Goal: Task Accomplishment & Management: Manage account settings

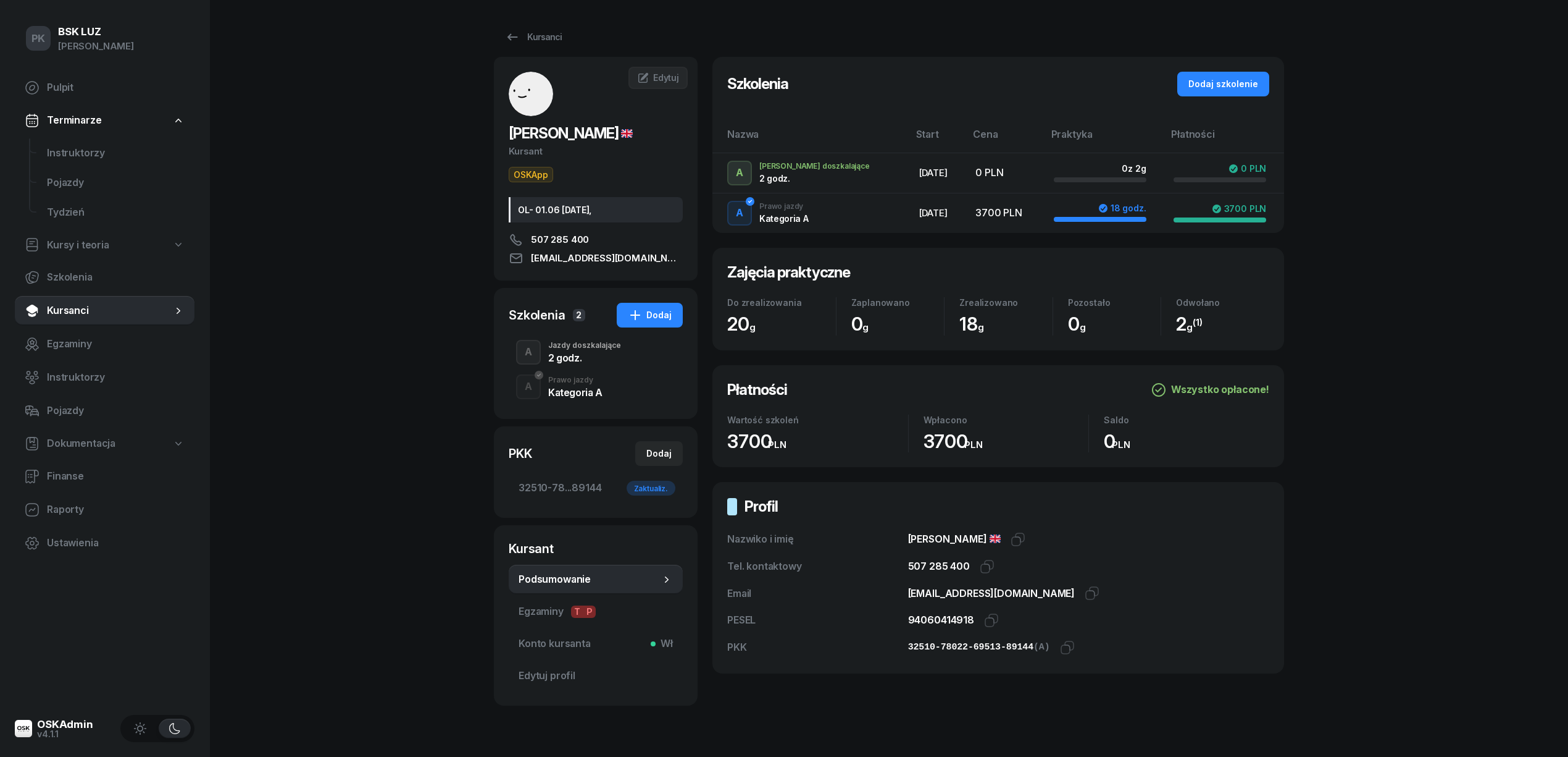
click at [544, 23] on div "Kursanci KOSTADINOV VASIL Kursant OSKApp OL- 01.06 2035-07-02, 507 285 400 vasi…" at bounding box center [889, 365] width 790 height 730
click at [540, 35] on div "Kursanci" at bounding box center [533, 37] width 57 height 15
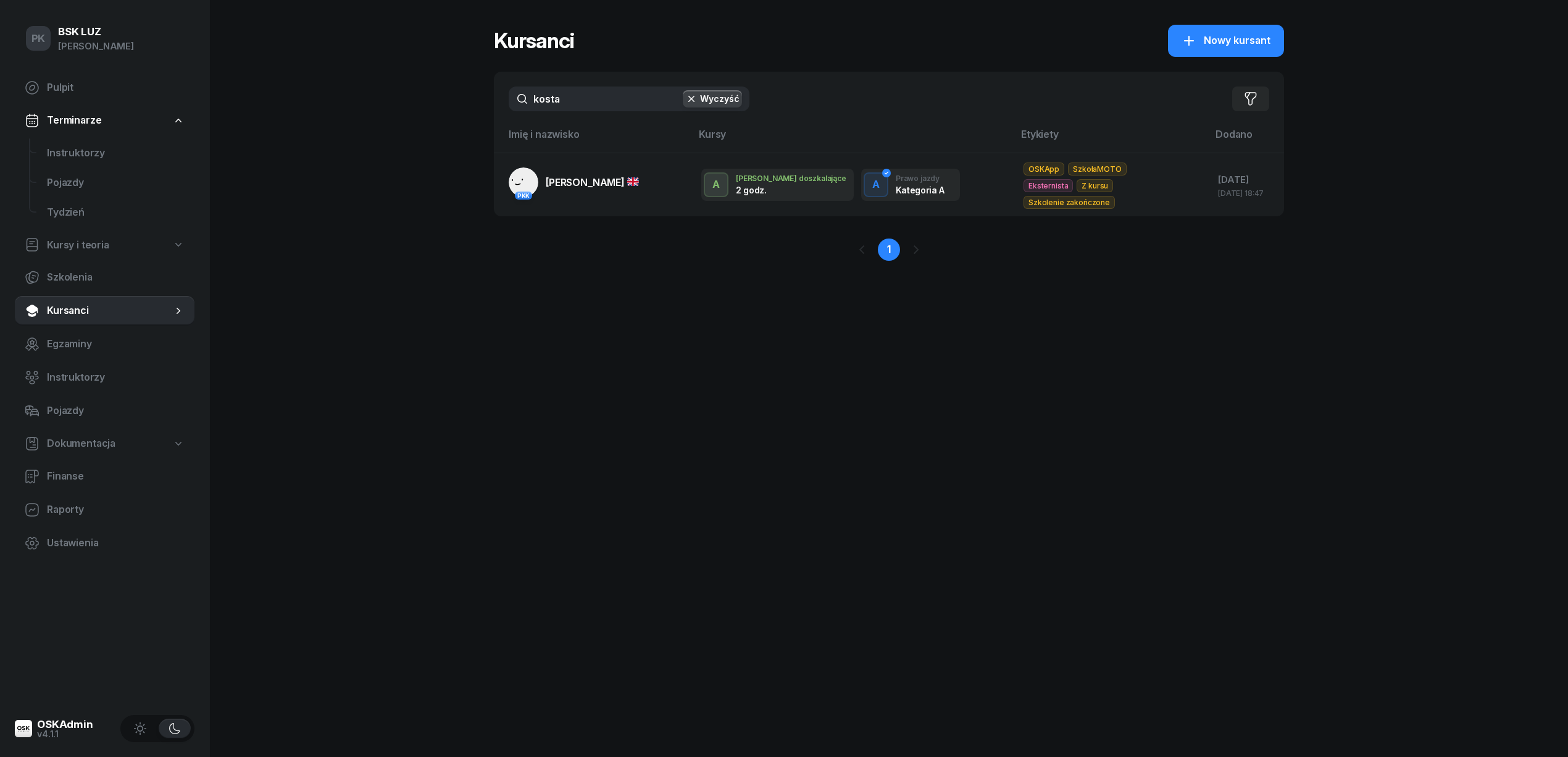
drag, startPoint x: 573, startPoint y: 97, endPoint x: 518, endPoint y: 97, distance: 55.0
click at [524, 95] on input "kosta" at bounding box center [629, 99] width 240 height 25
type input "margo"
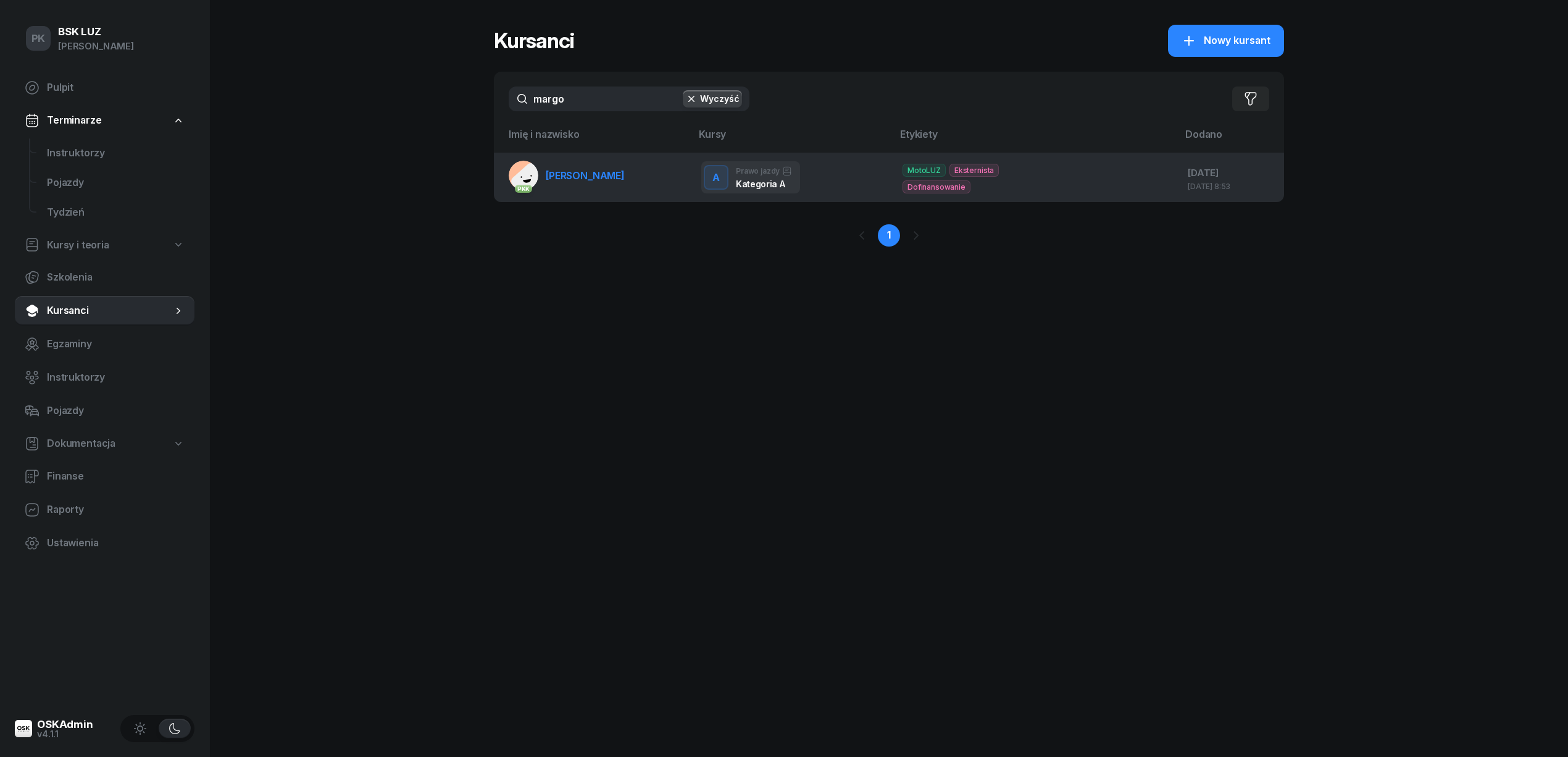
click at [606, 169] on span "MARGOSIAK MAREK" at bounding box center [585, 175] width 79 height 13
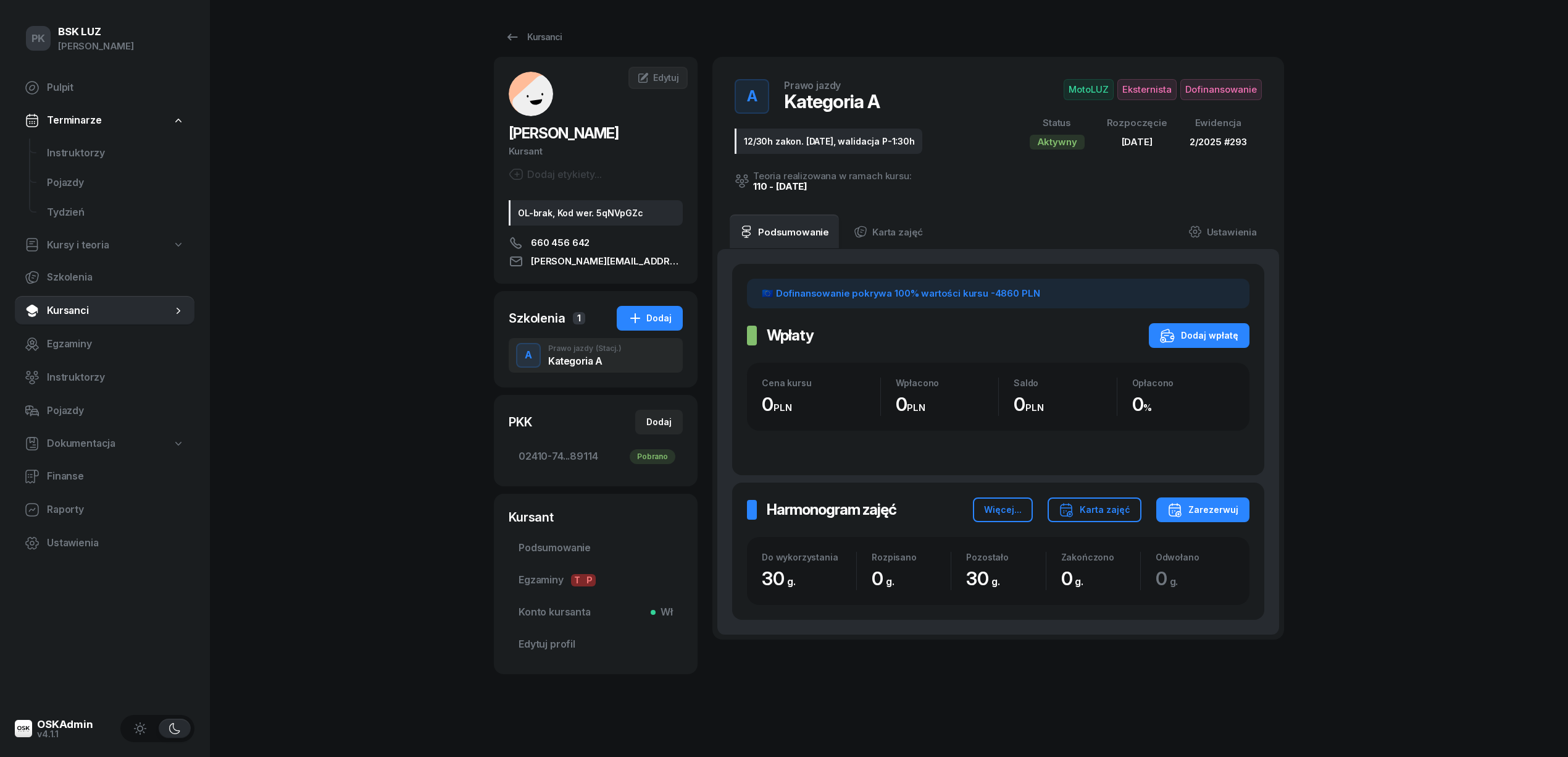
click at [1224, 89] on span "Dofinansowanie" at bounding box center [1221, 89] width 81 height 21
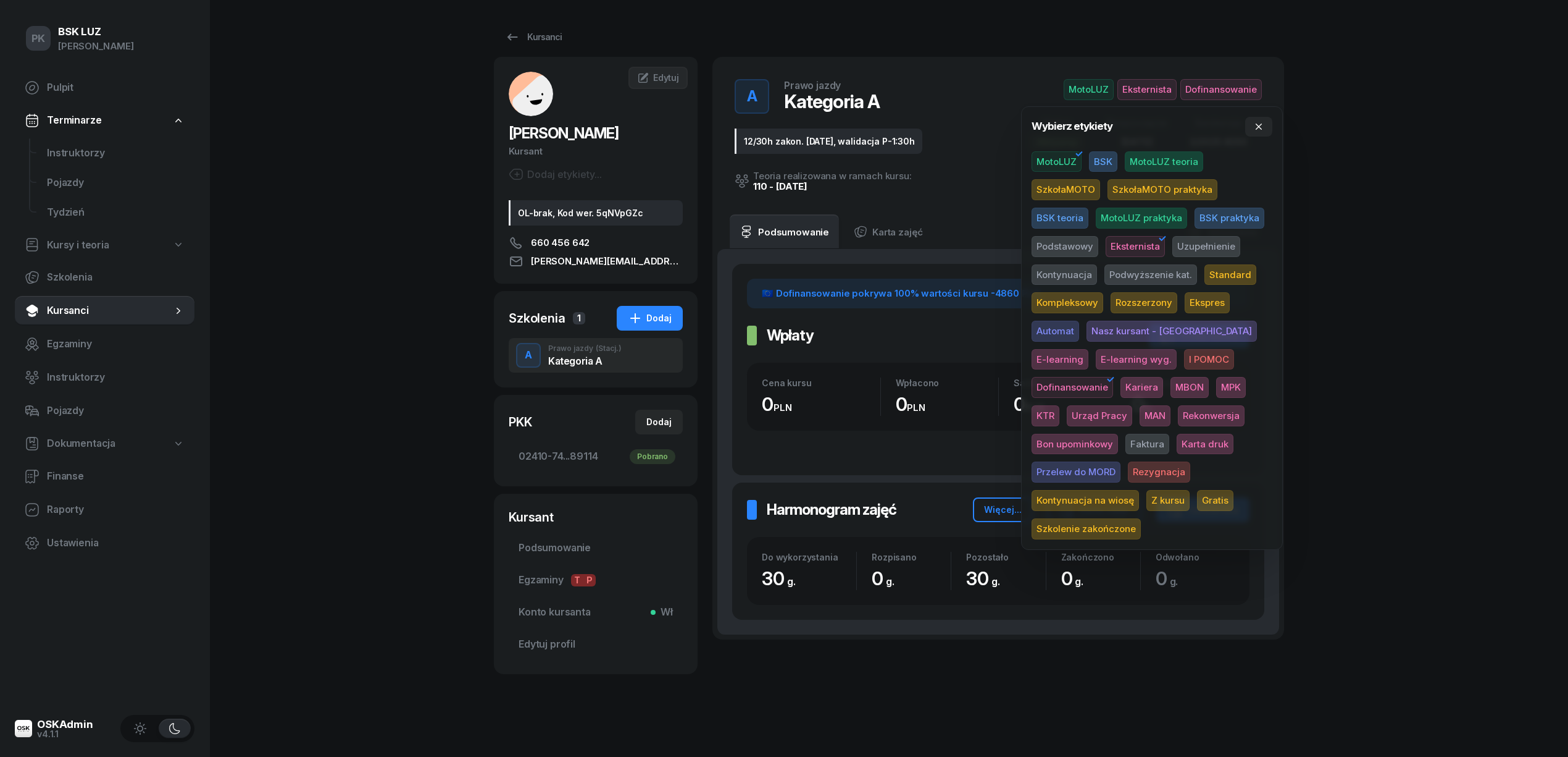
click at [1132, 490] on span "Kontynuacja na wiosę" at bounding box center [1085, 500] width 108 height 21
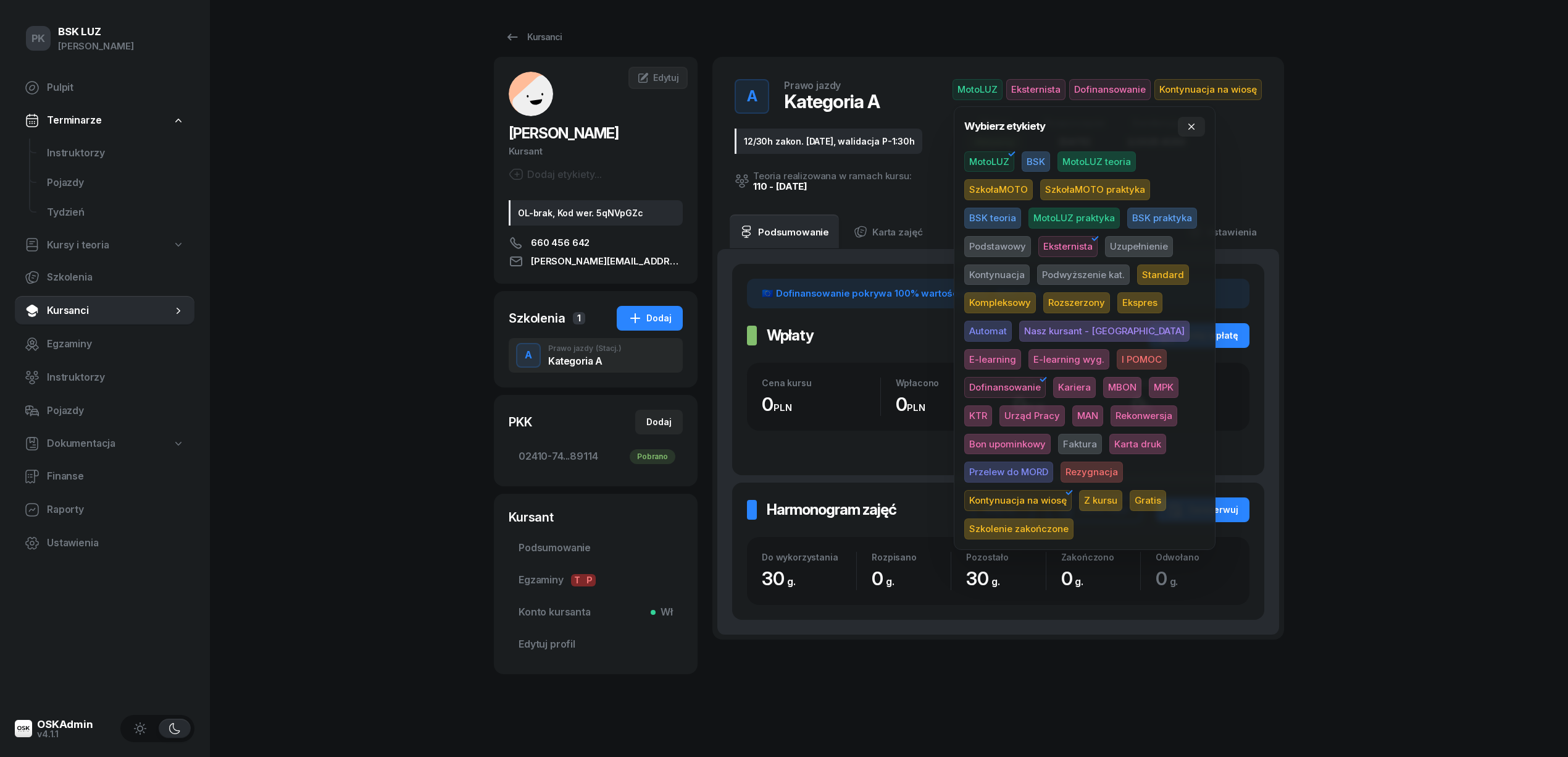
click at [1429, 436] on div "PK BSK LUZ Piotr Klimek Pulpit Terminarze Instruktorzy Pojazdy Tydzień Kursy i …" at bounding box center [784, 380] width 1568 height 760
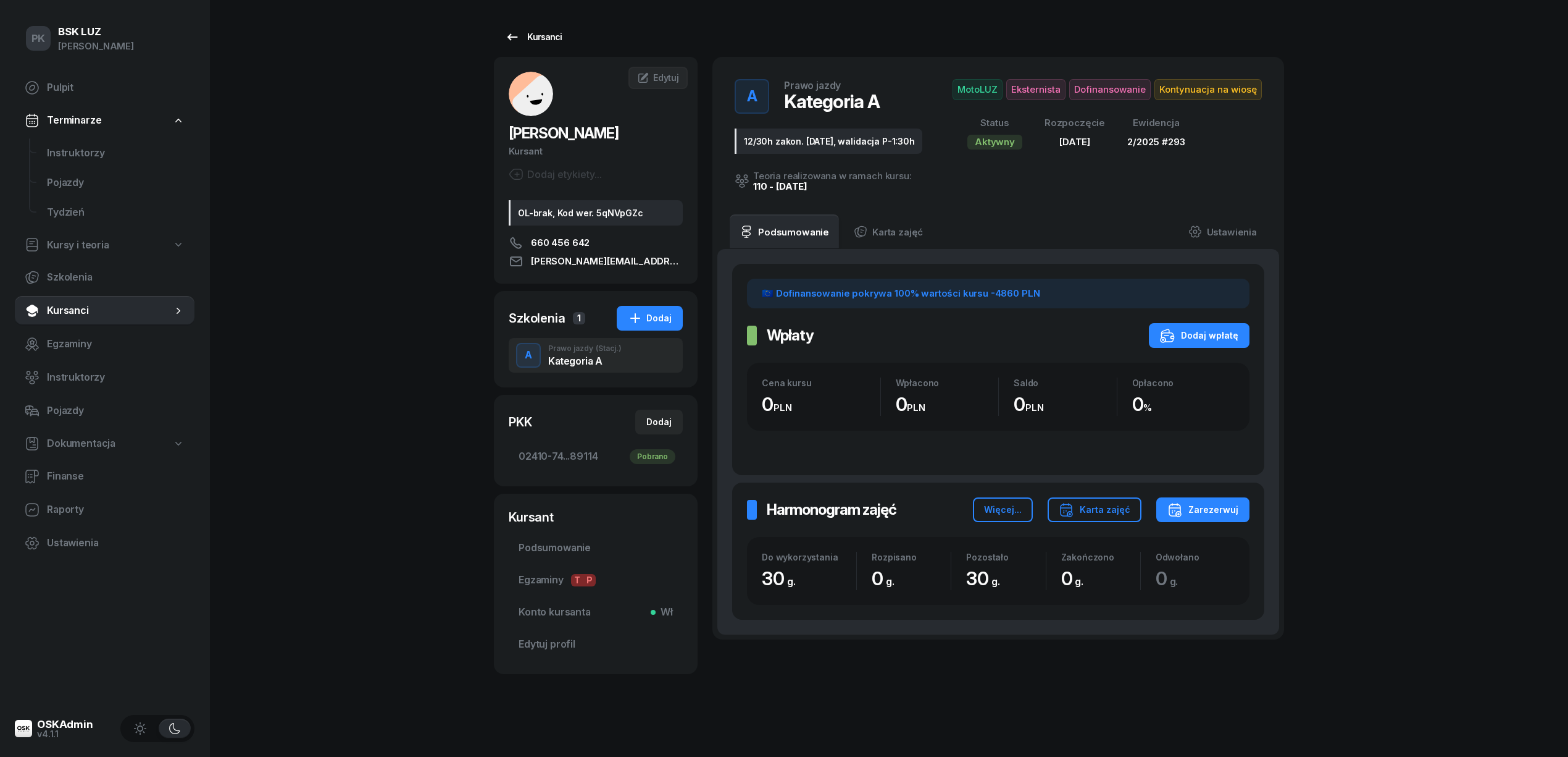
click at [538, 45] on link "Kursanci" at bounding box center [533, 37] width 79 height 25
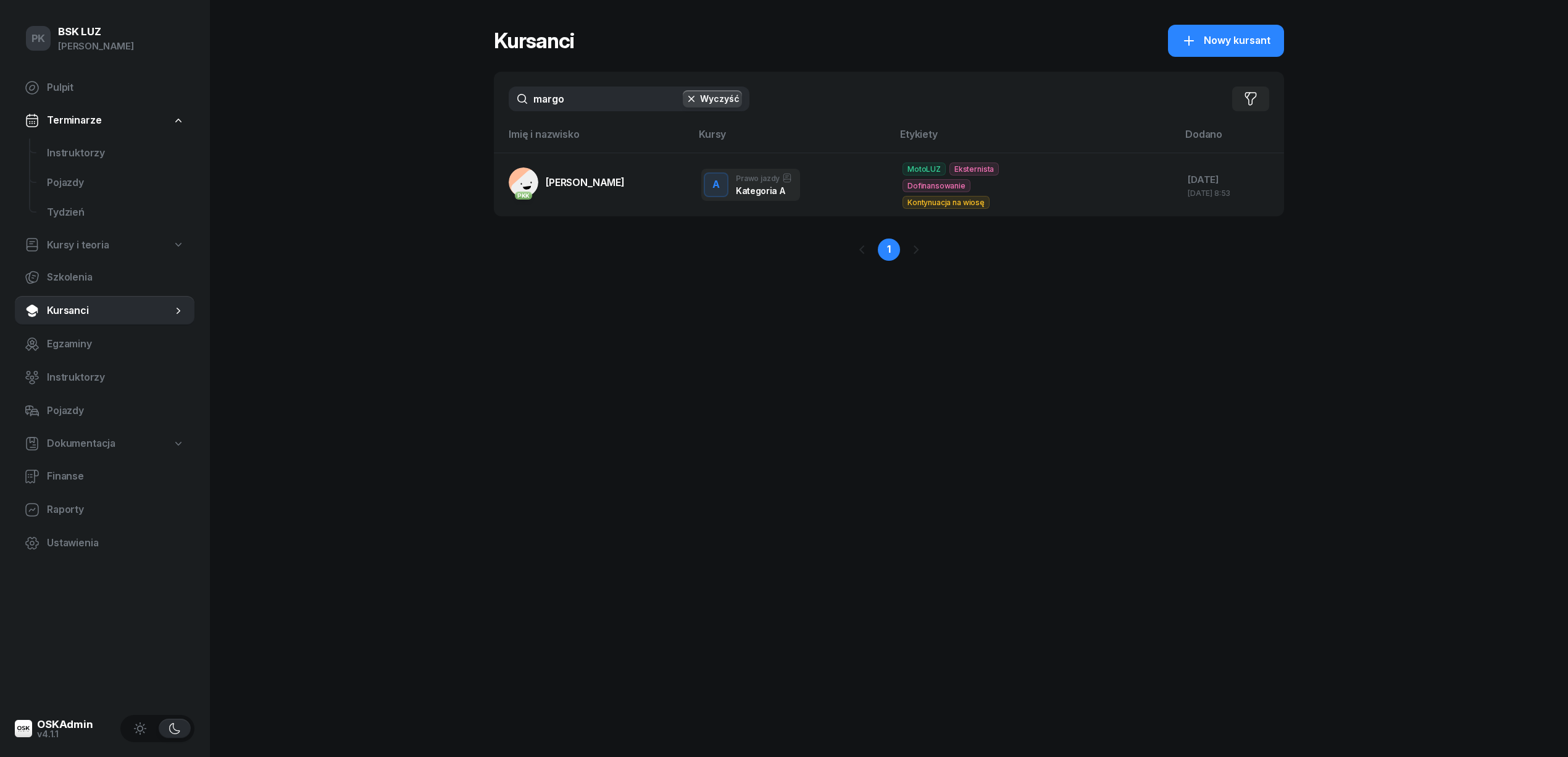
drag, startPoint x: 576, startPoint y: 92, endPoint x: 460, endPoint y: 109, distance: 117.2
click at [460, 109] on div "PK BSK LUZ Piotr Klimek Pulpit Terminarze Instruktorzy Pojazdy Tydzień Kursy i …" at bounding box center [784, 378] width 1568 height 757
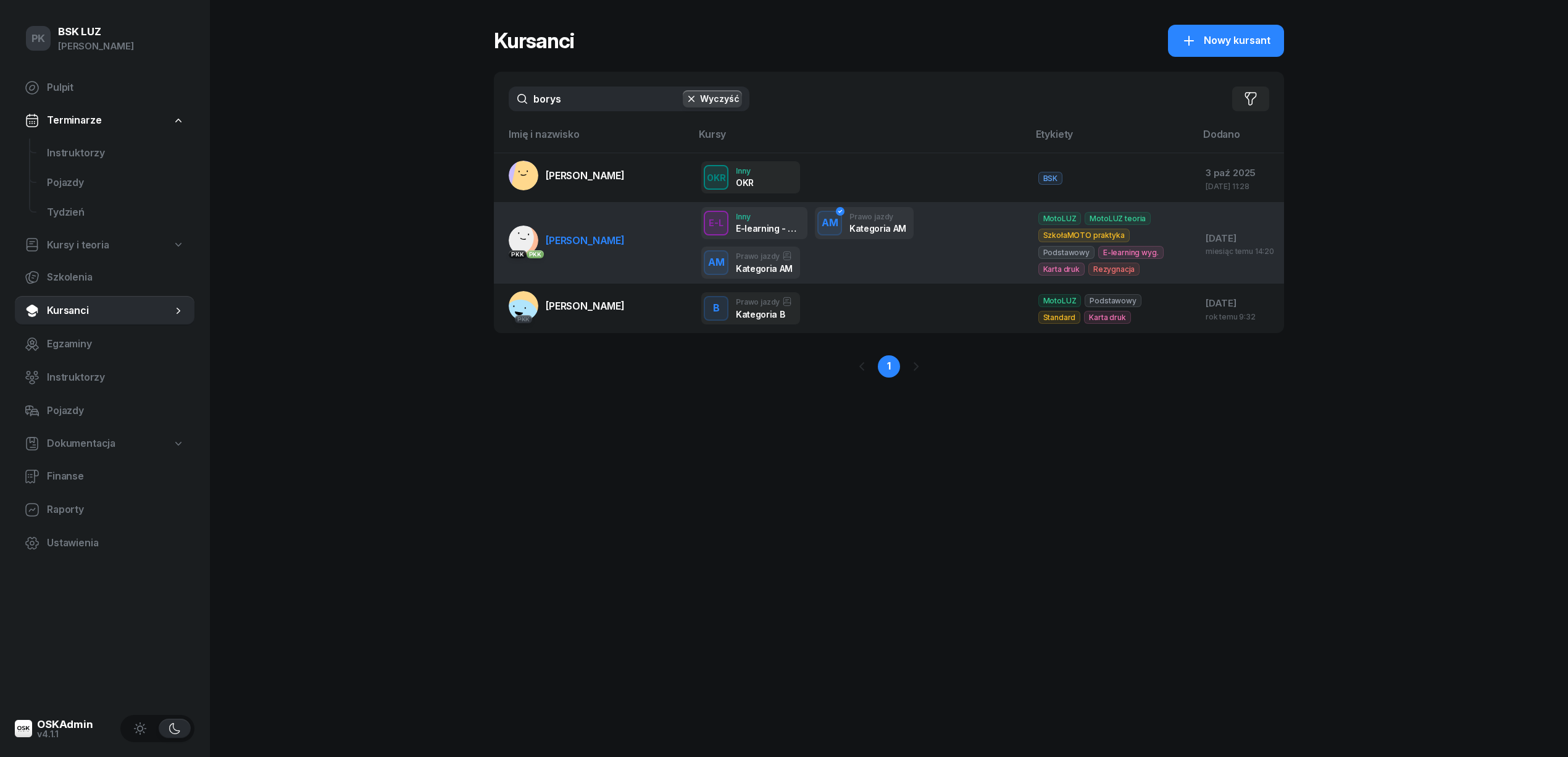
type input "borys"
click at [585, 262] on td "PKK PKK ZARĘBA-PASZKIEWICZ BORYS" at bounding box center [592, 243] width 197 height 81
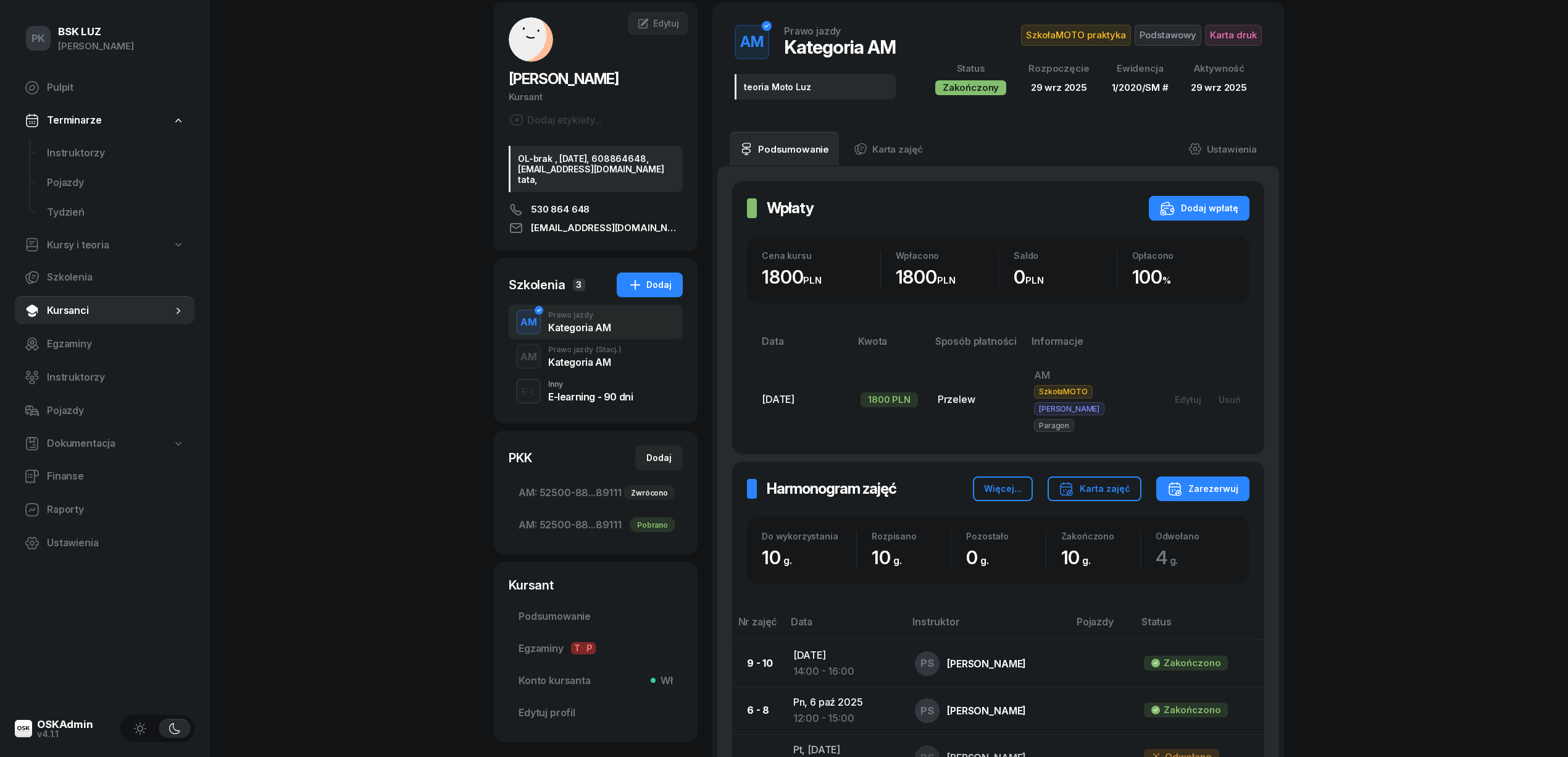
scroll to position [82, 0]
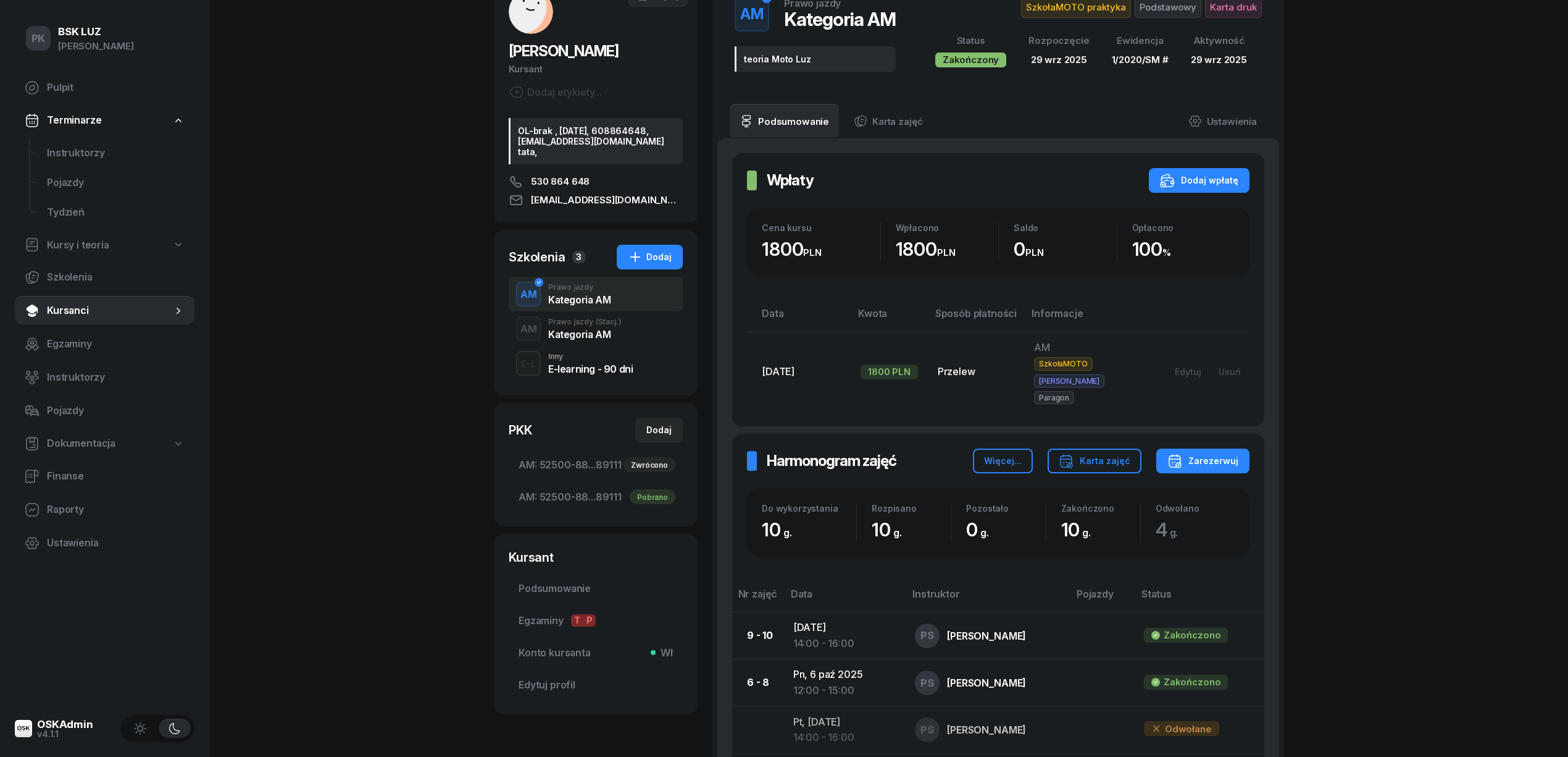
click at [1101, 433] on div "Harmonogram zajęć Harmonogram zajęć Więcej... Karta zajęć Zarezerwuj Do wykorzy…" at bounding box center [998, 695] width 532 height 523
click at [1106, 453] on div "Karta zajęć" at bounding box center [1095, 461] width 72 height 15
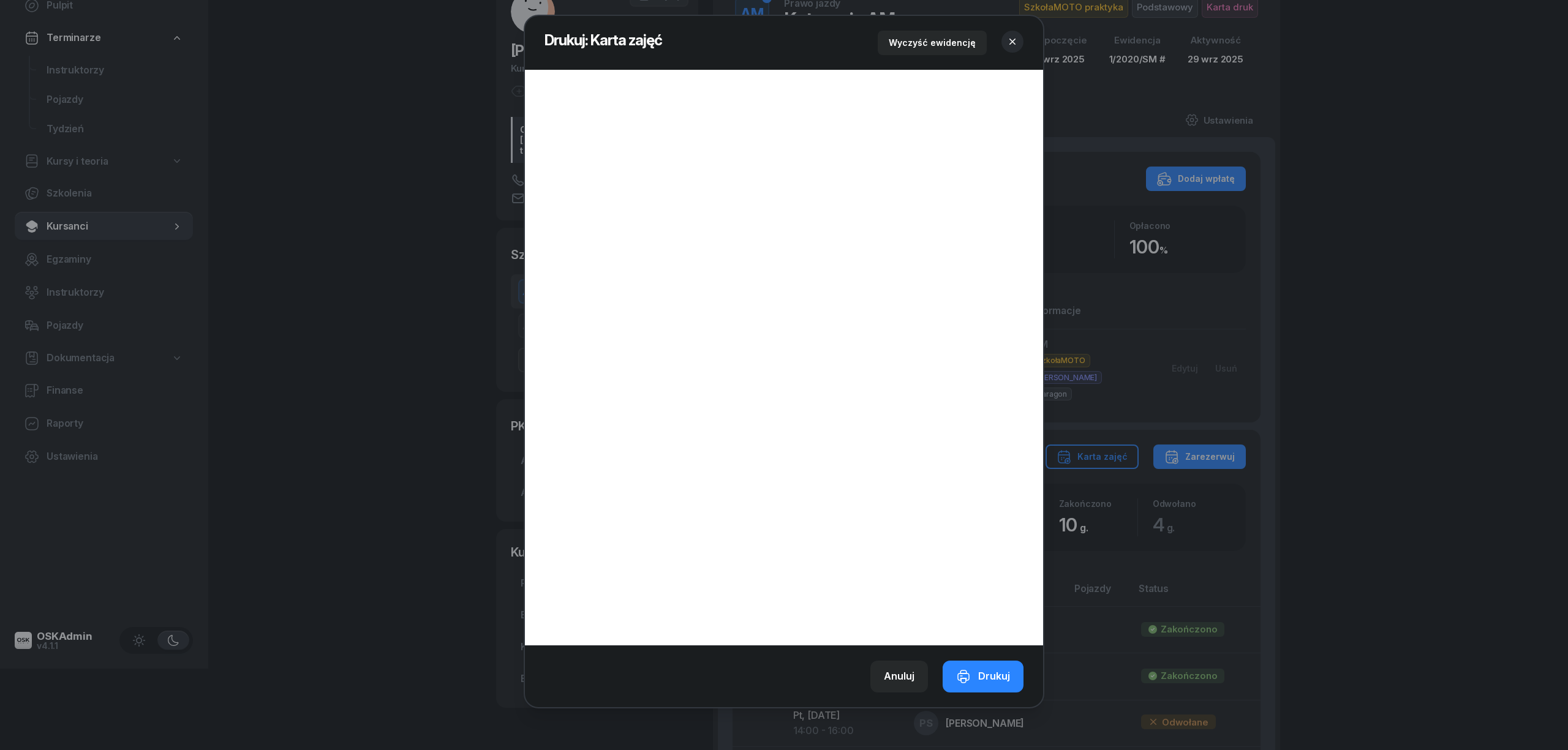
click at [1002, 37] on button "button" at bounding box center [1013, 42] width 22 height 22
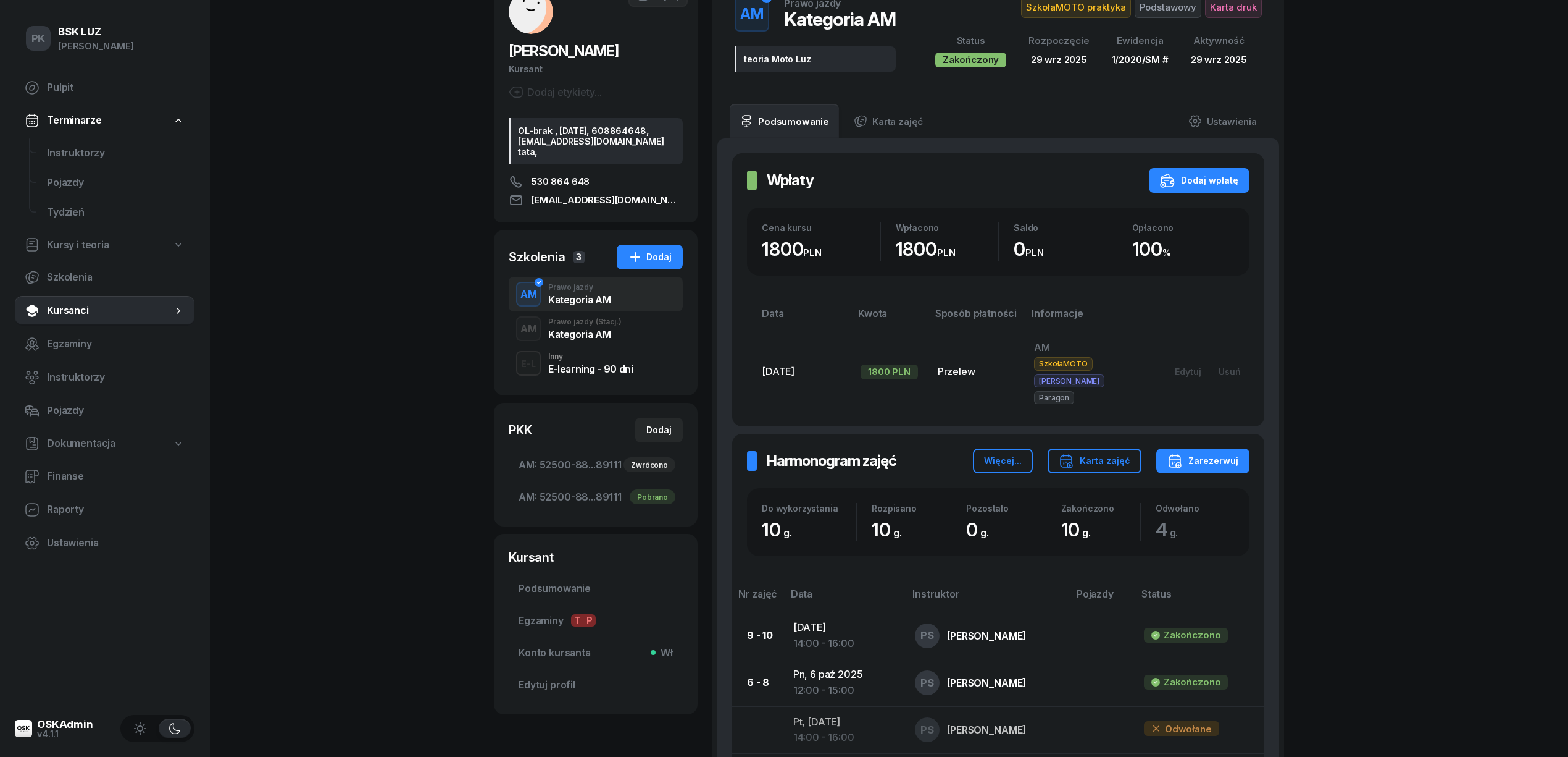
click at [591, 339] on div "Kategoria AM" at bounding box center [585, 334] width 73 height 10
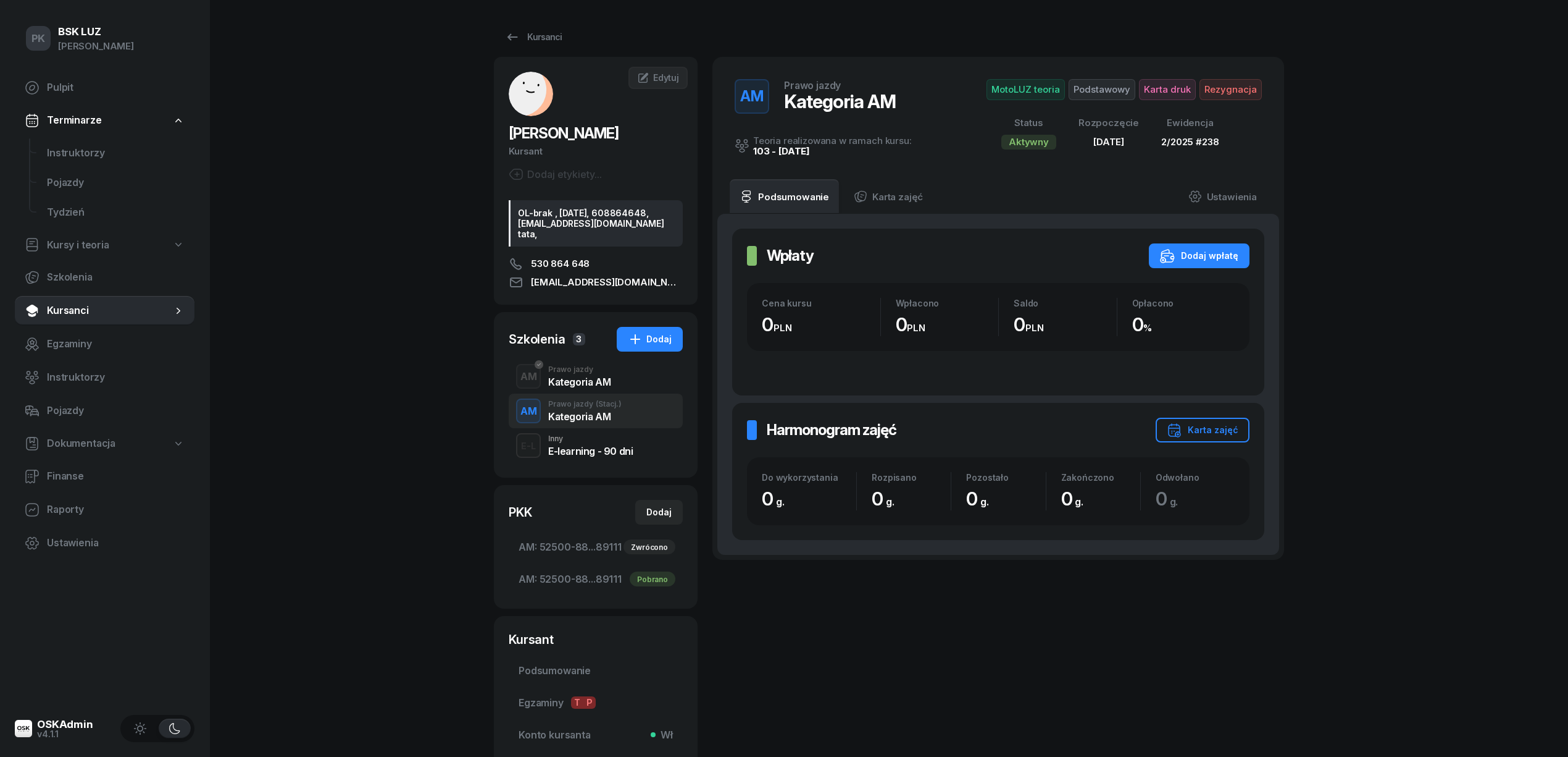
click at [578, 386] on div "Kategoria AM" at bounding box center [579, 382] width 62 height 10
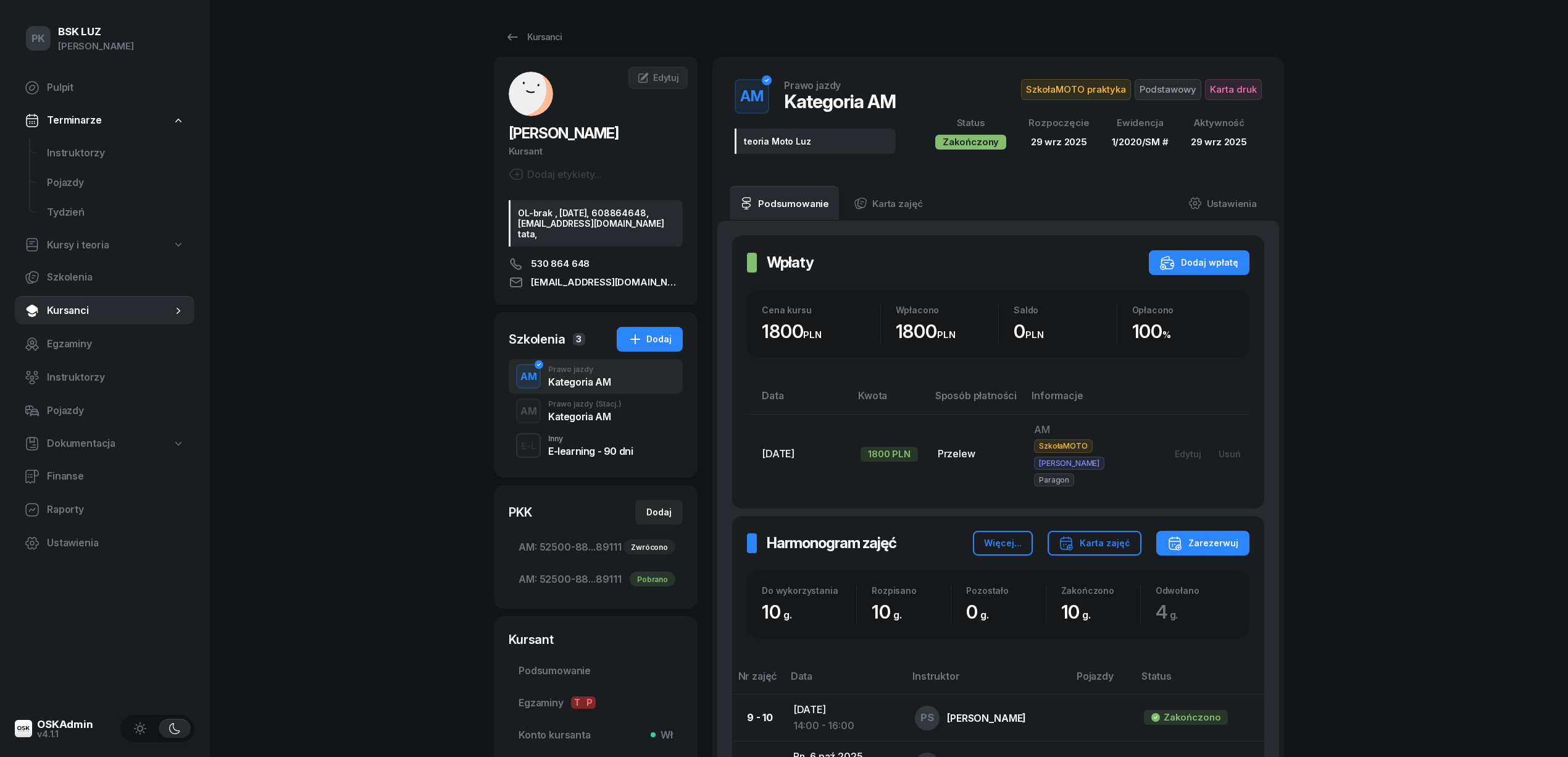
click at [576, 418] on div "Kategoria AM" at bounding box center [585, 414] width 73 height 14
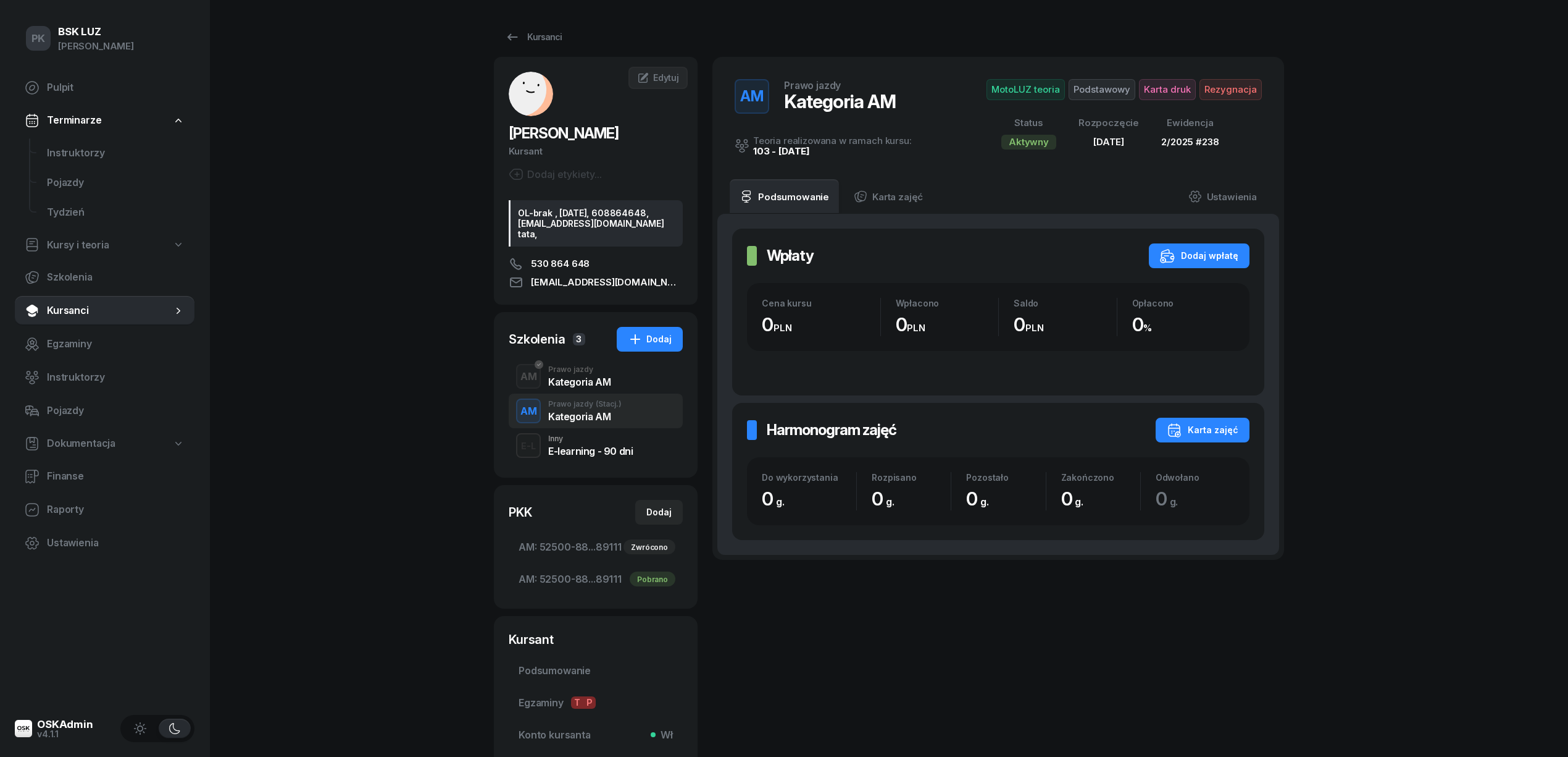
click at [1210, 427] on div "Karta zajęć" at bounding box center [1202, 429] width 72 height 15
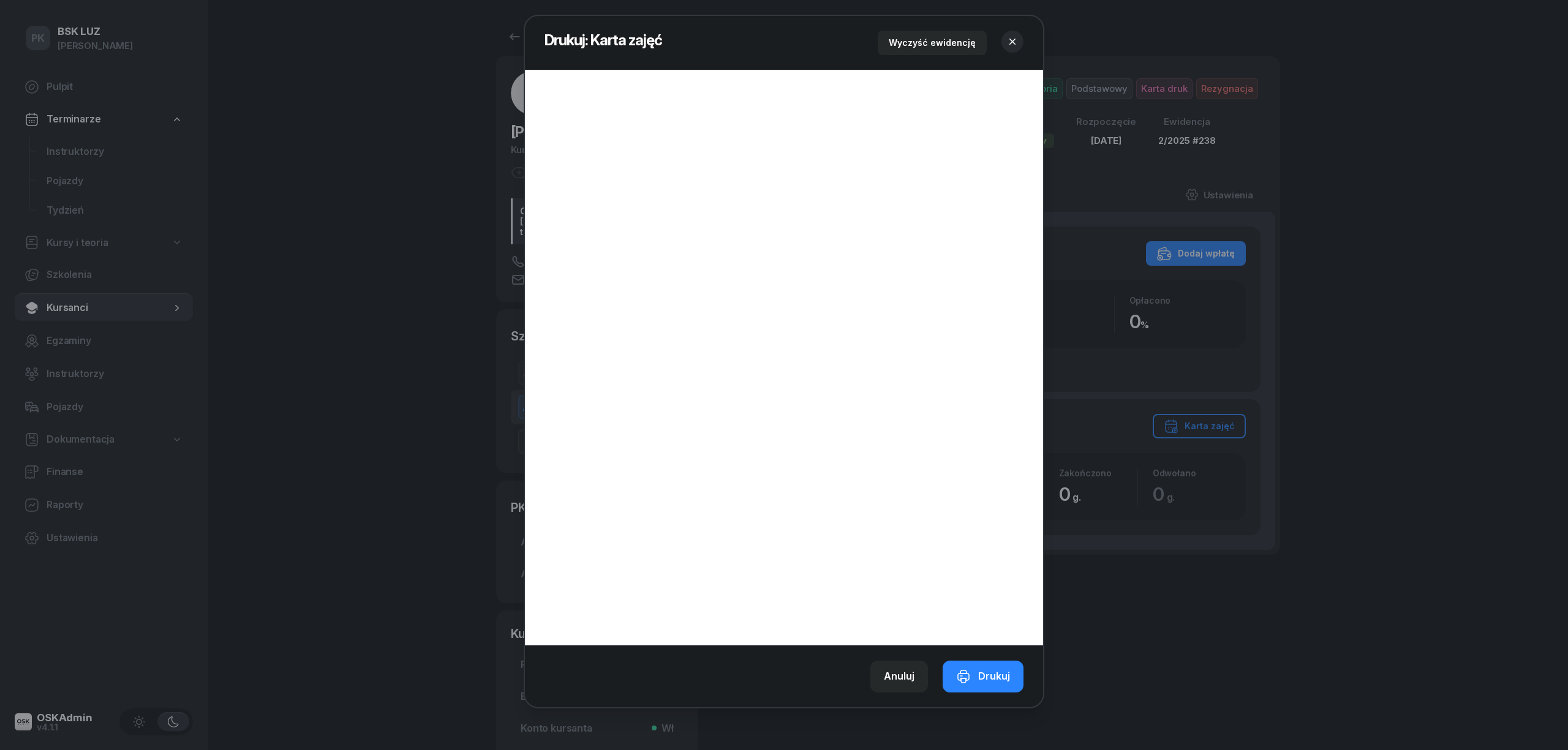
click at [1020, 42] on button "button" at bounding box center [1013, 42] width 22 height 22
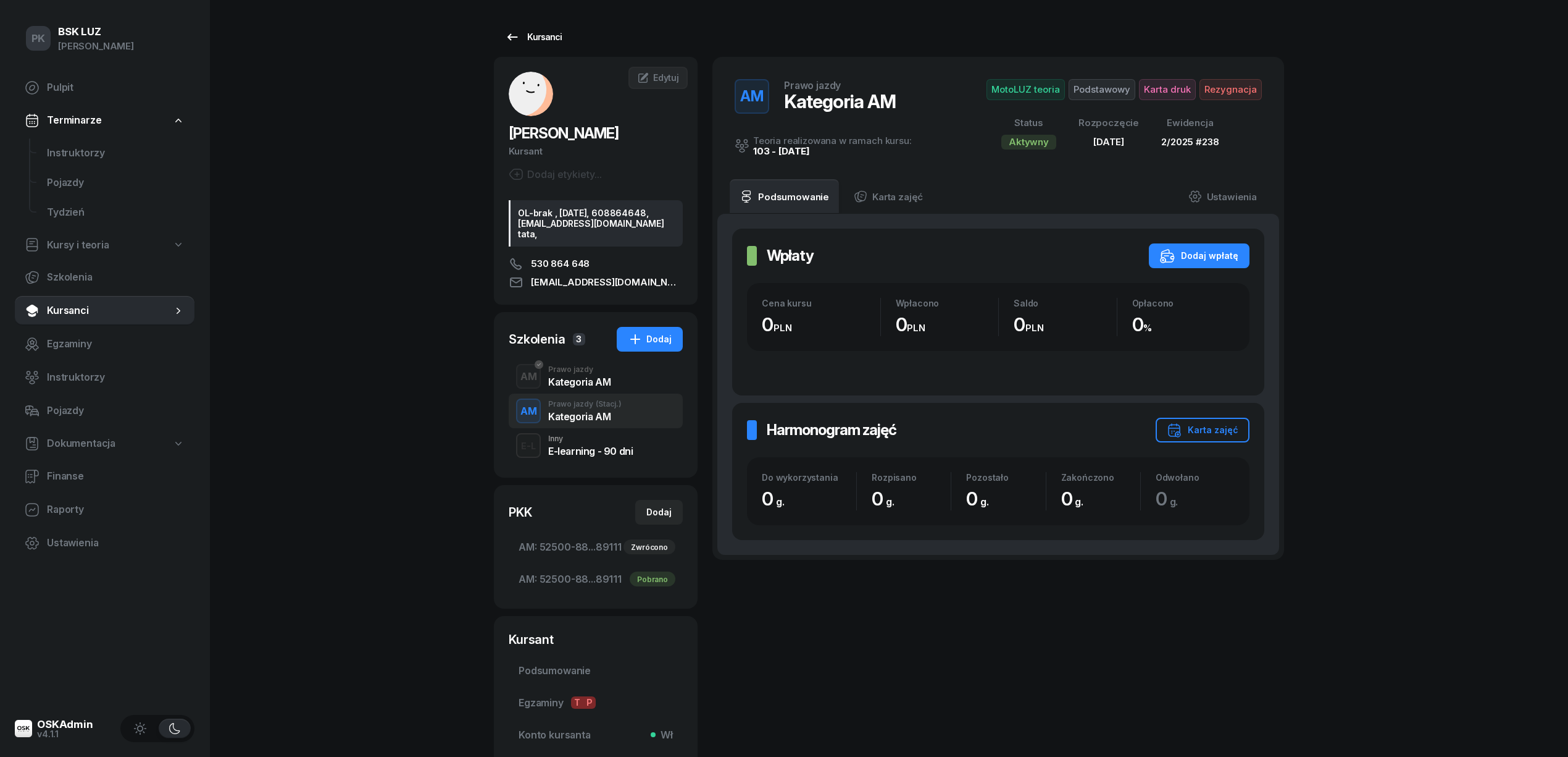
click at [545, 37] on div "Kursanci" at bounding box center [533, 37] width 57 height 15
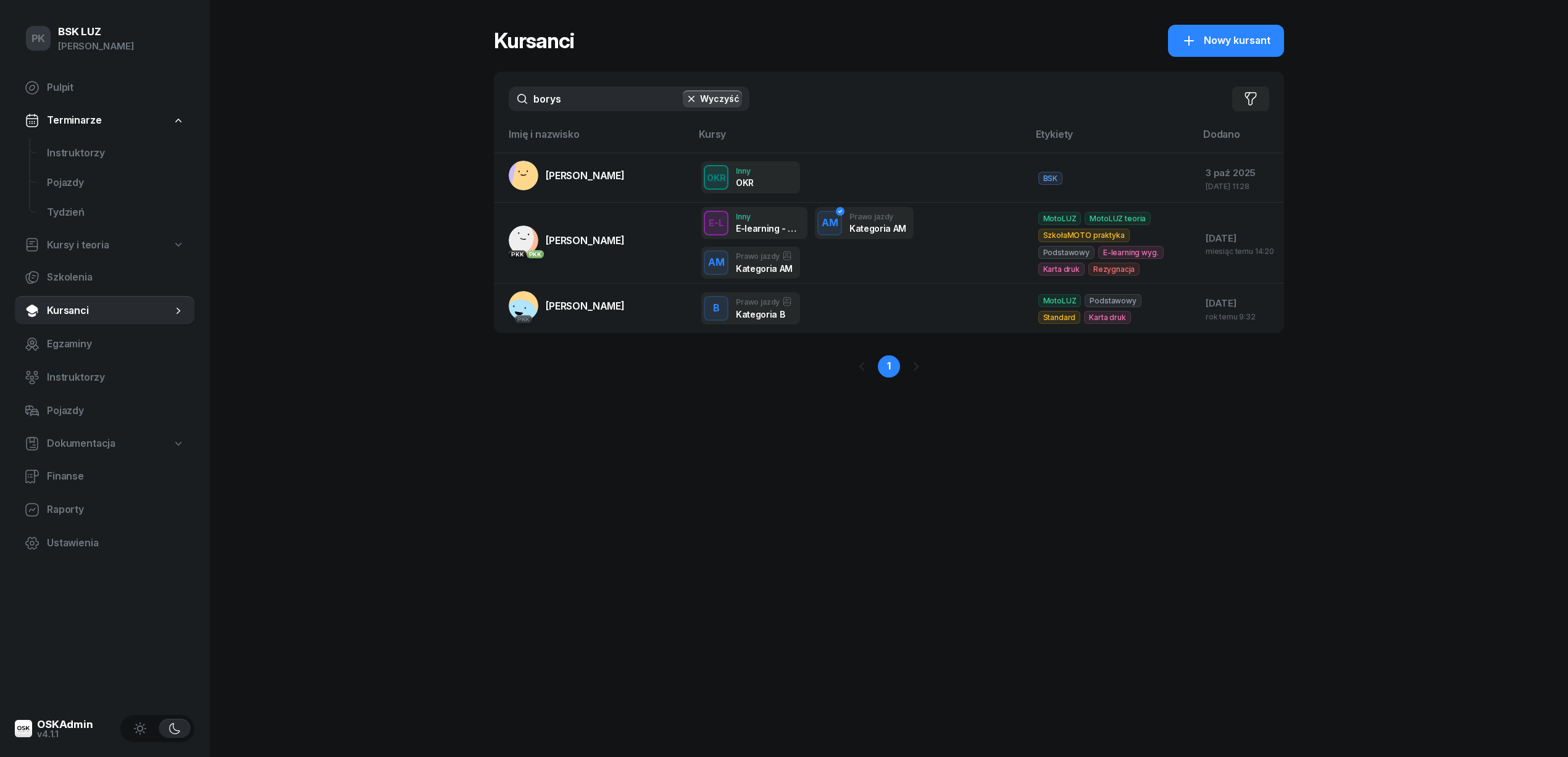
drag, startPoint x: 525, startPoint y: 97, endPoint x: 377, endPoint y: 114, distance: 149.0
click at [377, 114] on div "PK BSK LUZ Piotr Klimek Pulpit Terminarze Instruktorzy Pojazdy Tydzień Kursy i …" at bounding box center [784, 378] width 1568 height 757
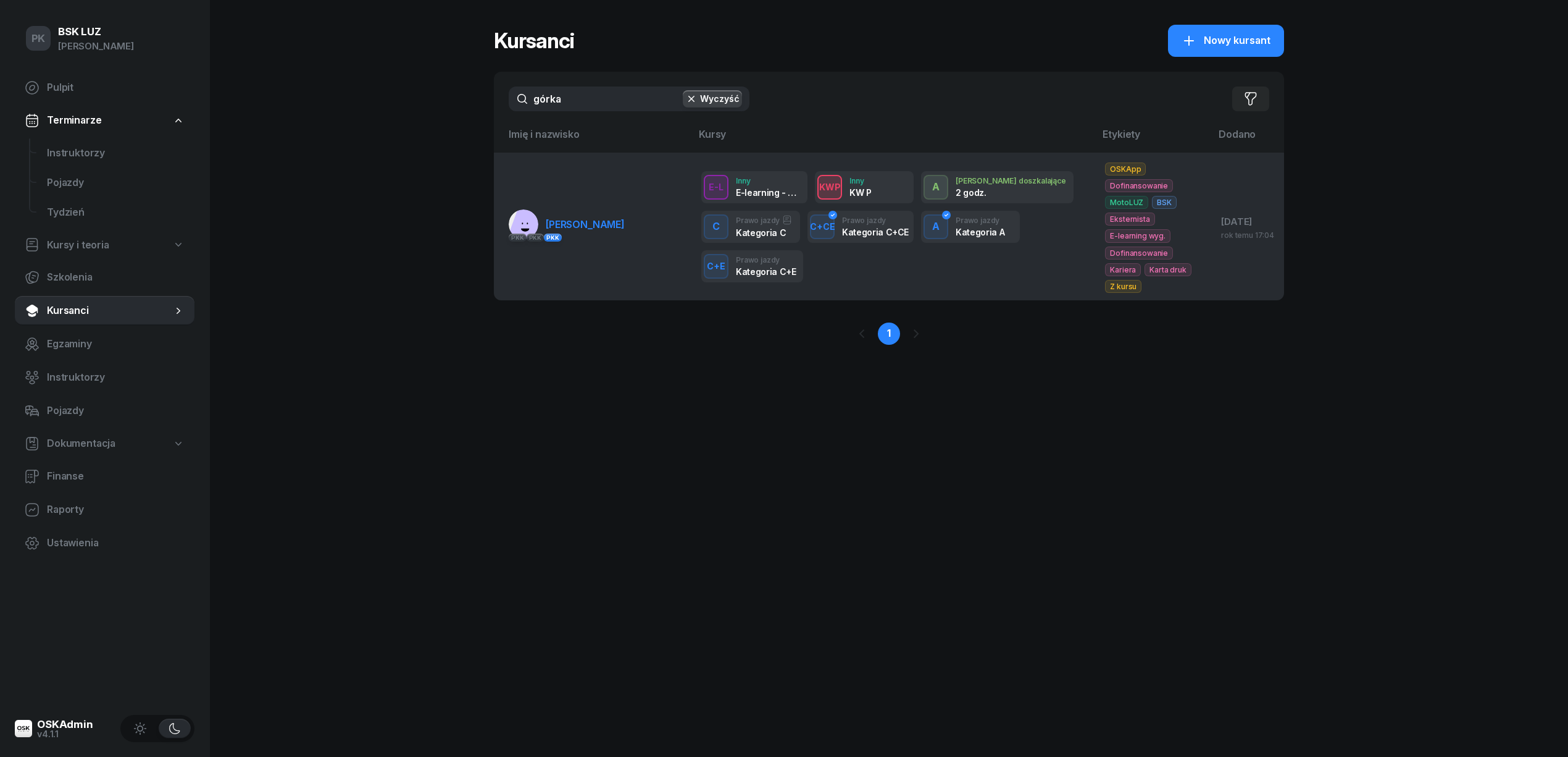
type input "górka"
click at [574, 208] on td "PKK PKK PKK GÓRKA TOMASZ" at bounding box center [592, 226] width 197 height 147
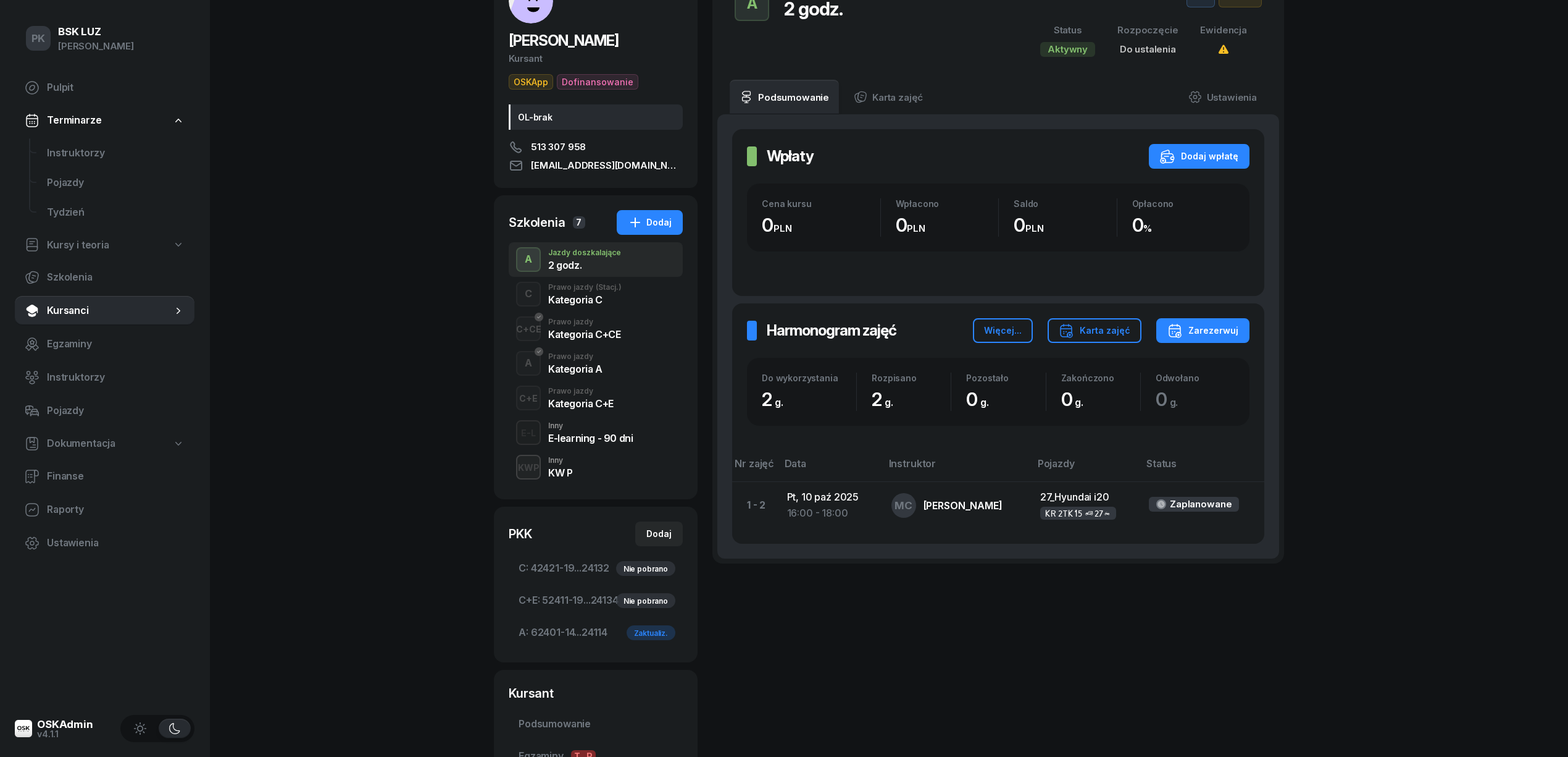
scroll to position [82, 0]
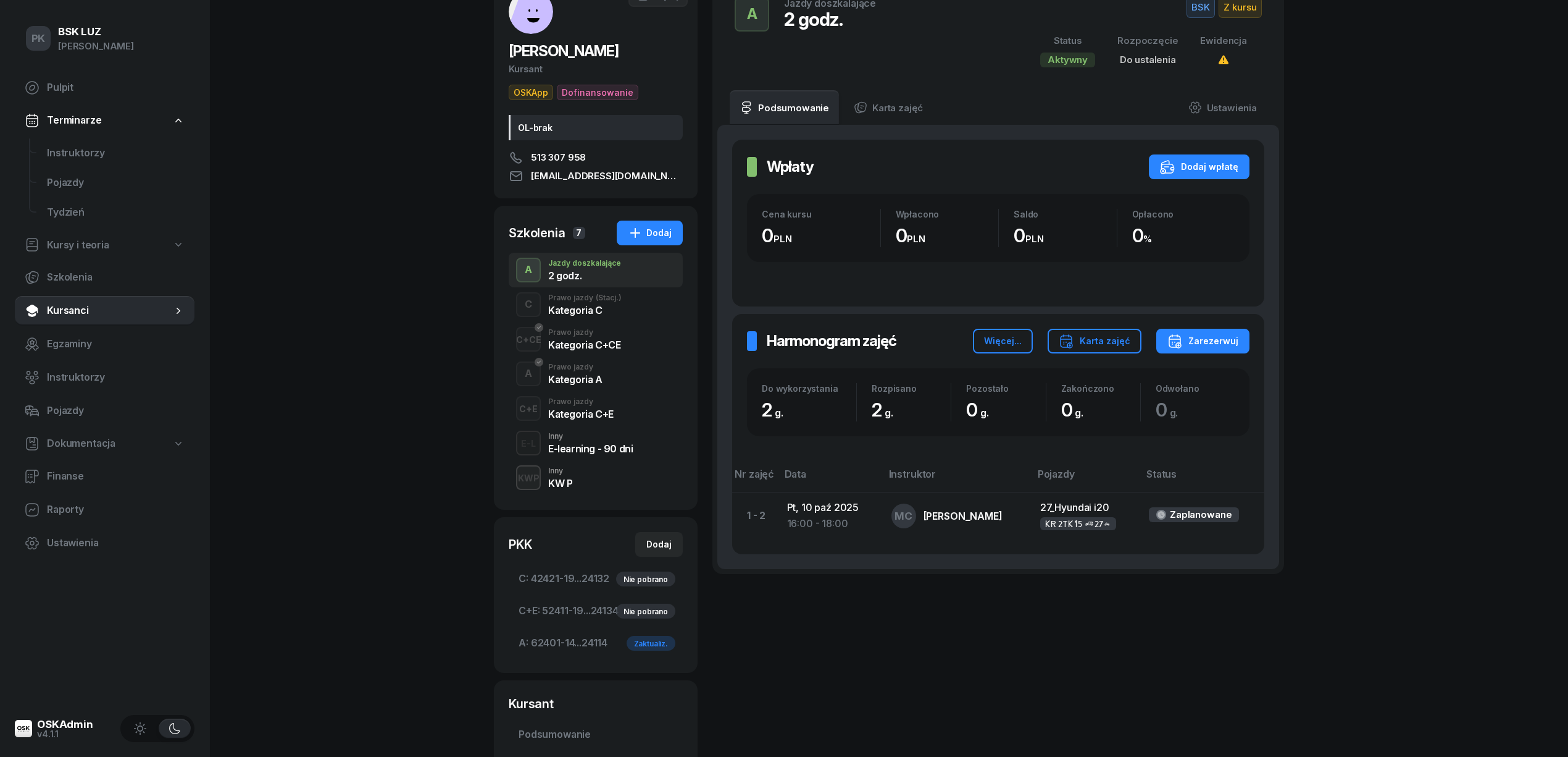
click at [586, 315] on div "Kategoria C" at bounding box center [585, 310] width 73 height 10
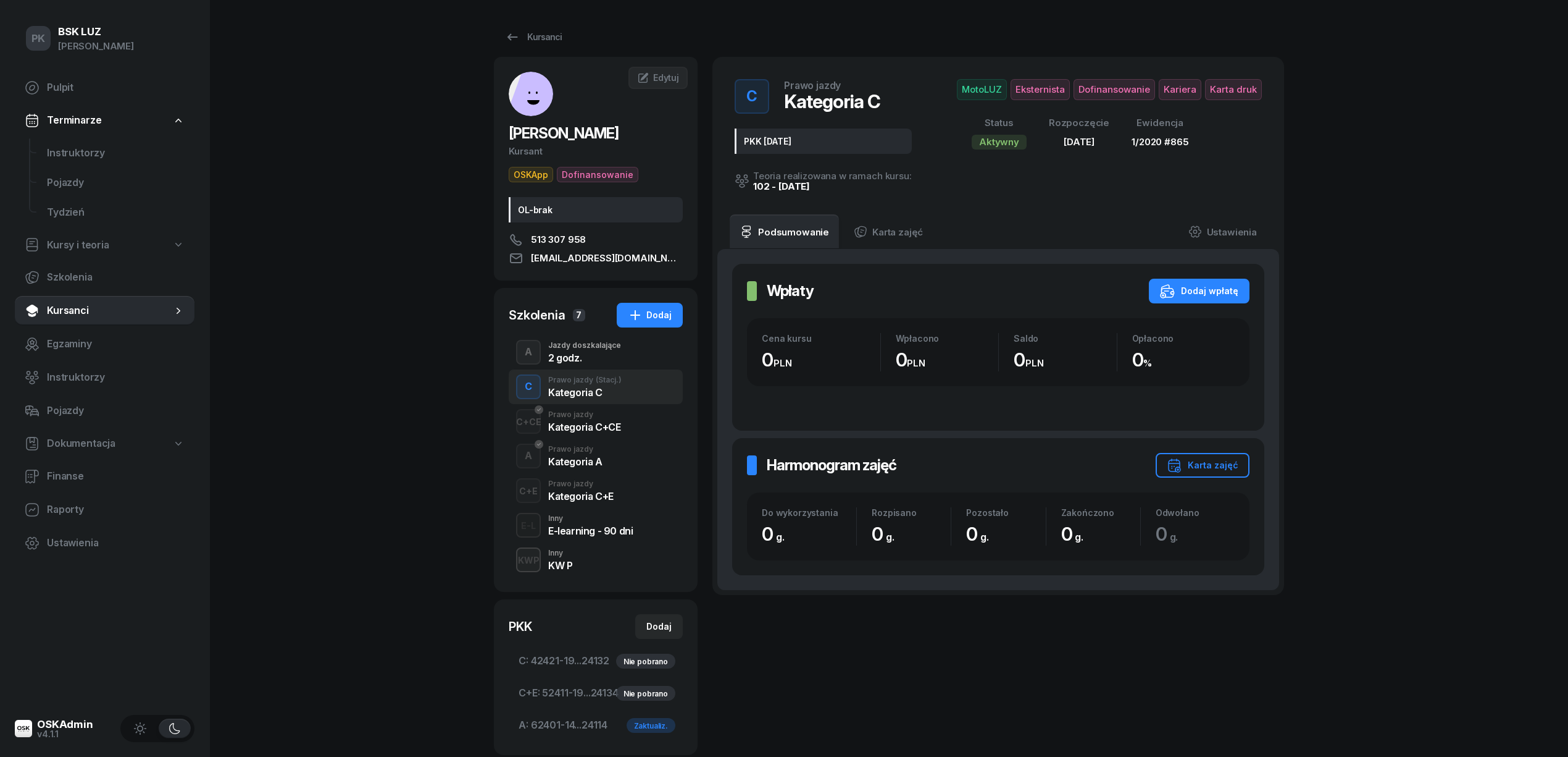
click at [581, 353] on div "2 godz." at bounding box center [584, 358] width 72 height 10
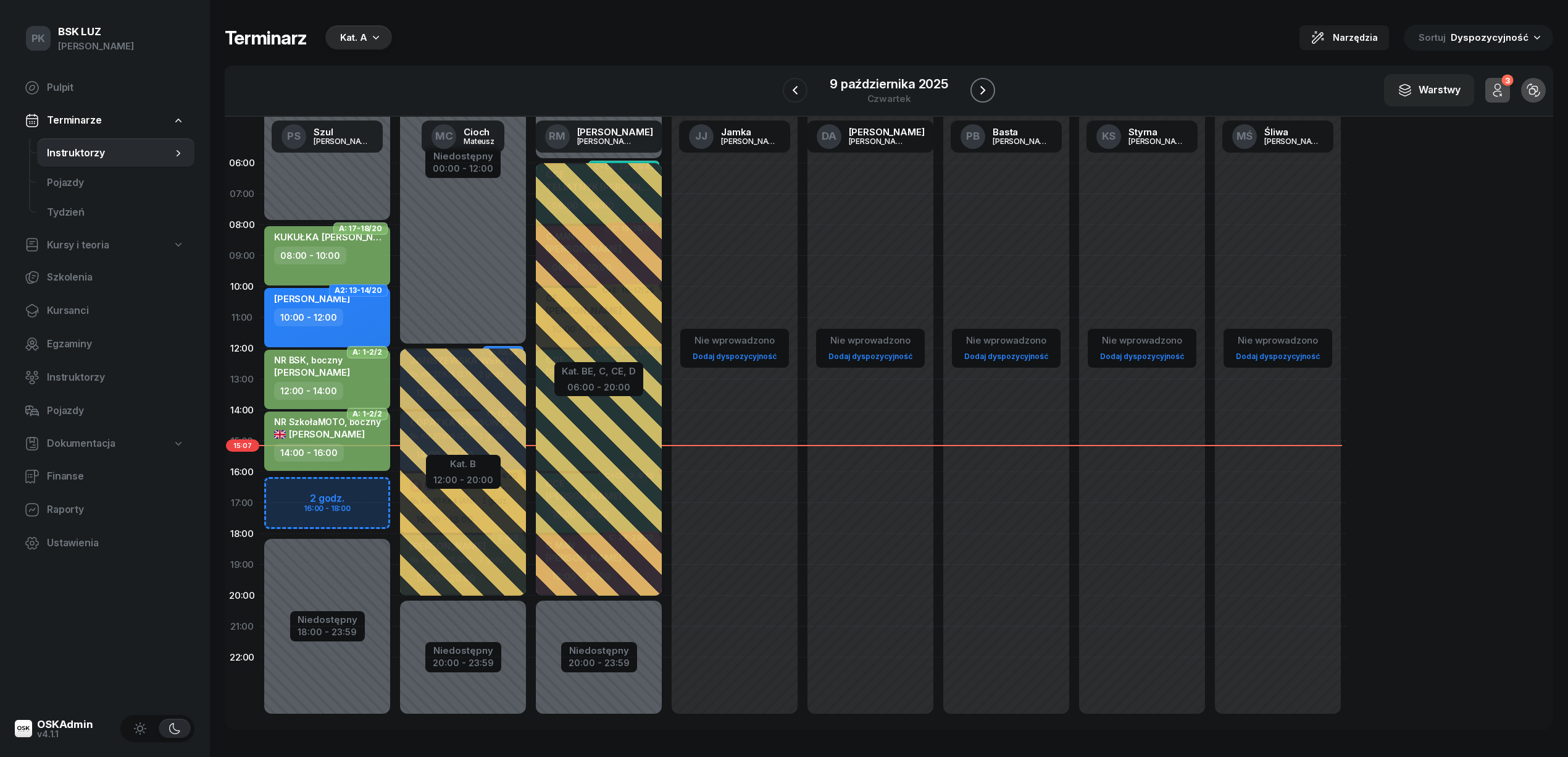
click at [981, 92] on icon "button" at bounding box center [983, 90] width 5 height 9
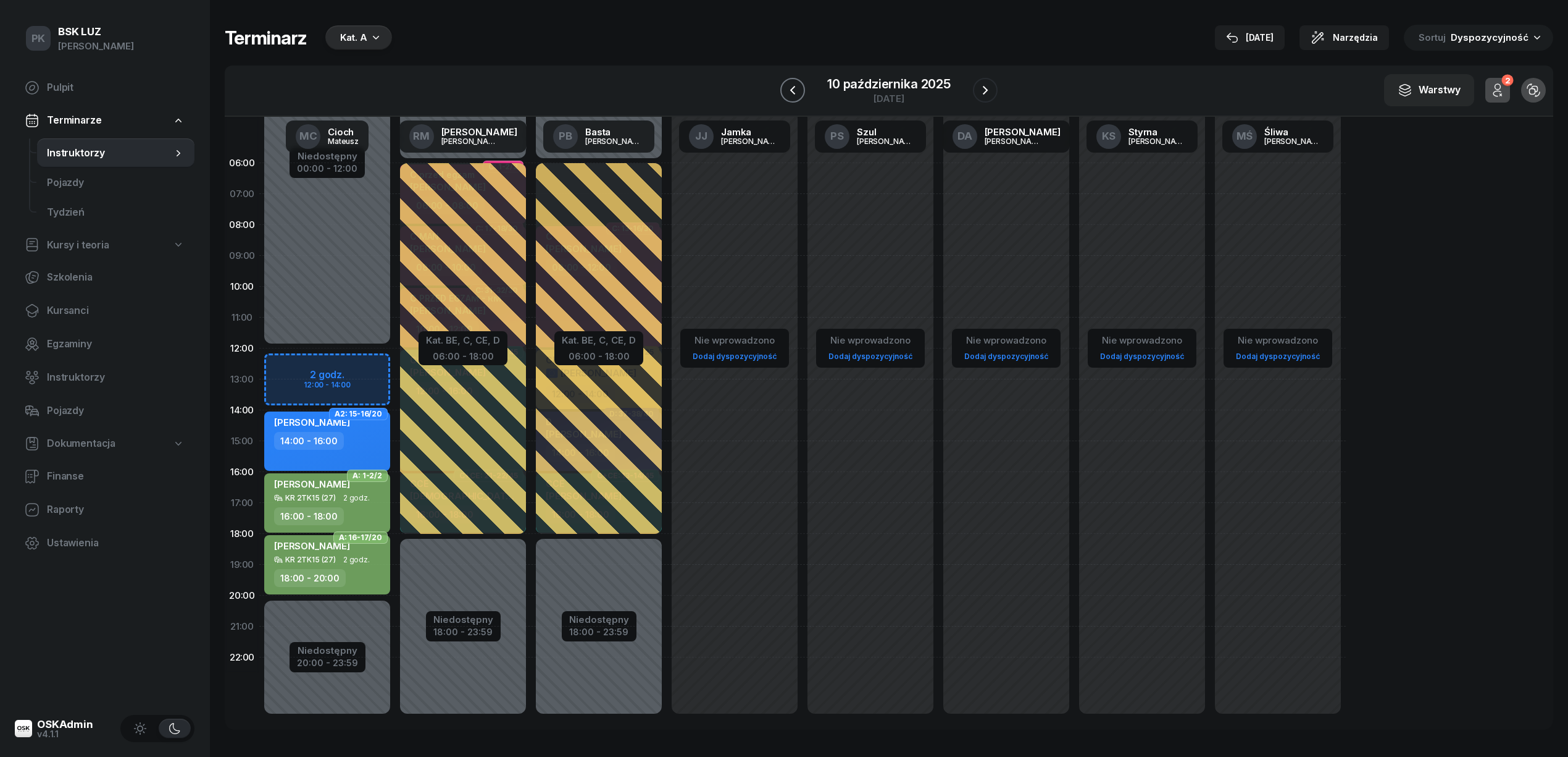
click at [801, 92] on button "button" at bounding box center [792, 90] width 25 height 25
